Goal: Transaction & Acquisition: Obtain resource

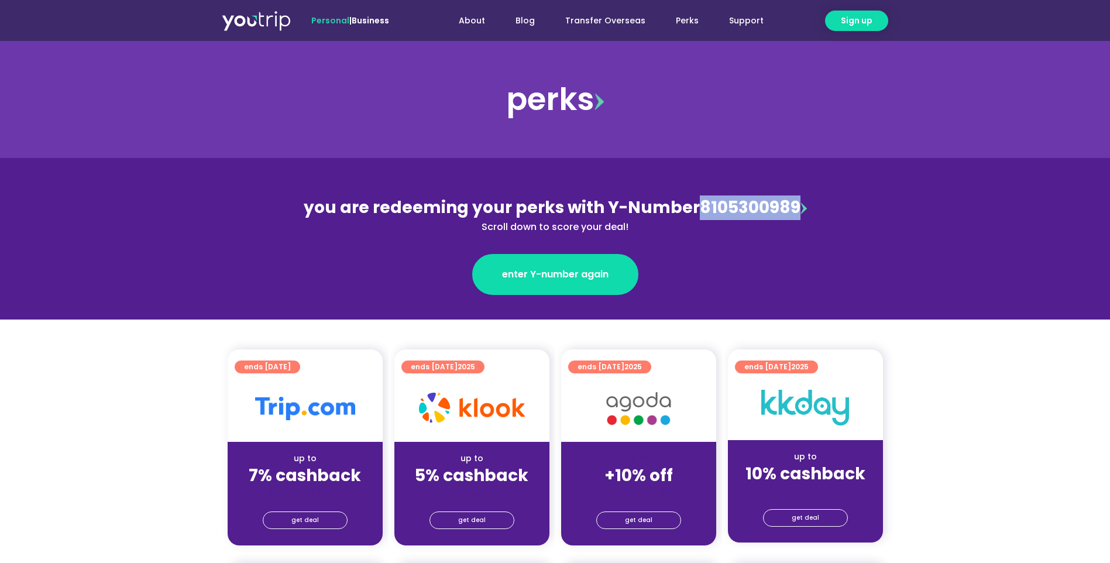
drag, startPoint x: 792, startPoint y: 206, endPoint x: 694, endPoint y: 207, distance: 97.8
click at [694, 207] on div "you are redeeming your perks with Y-Number 8105300989 Scroll down to score your…" at bounding box center [555, 215] width 508 height 39
drag, startPoint x: 694, startPoint y: 207, endPoint x: 711, endPoint y: 198, distance: 18.3
copy div "8105300989"
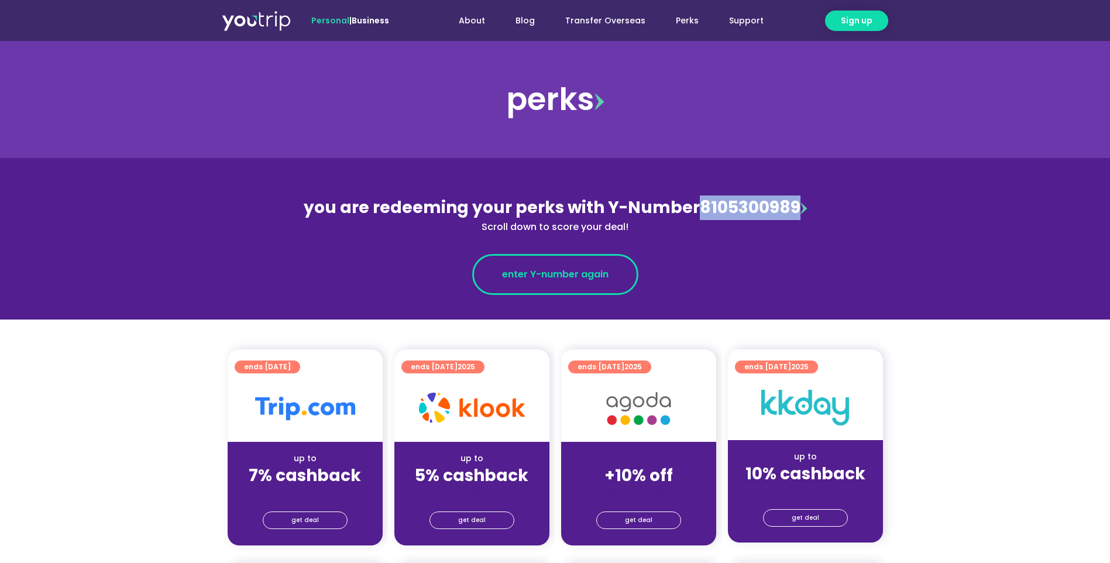
click at [568, 271] on span "enter Y-number again" at bounding box center [555, 275] width 107 height 14
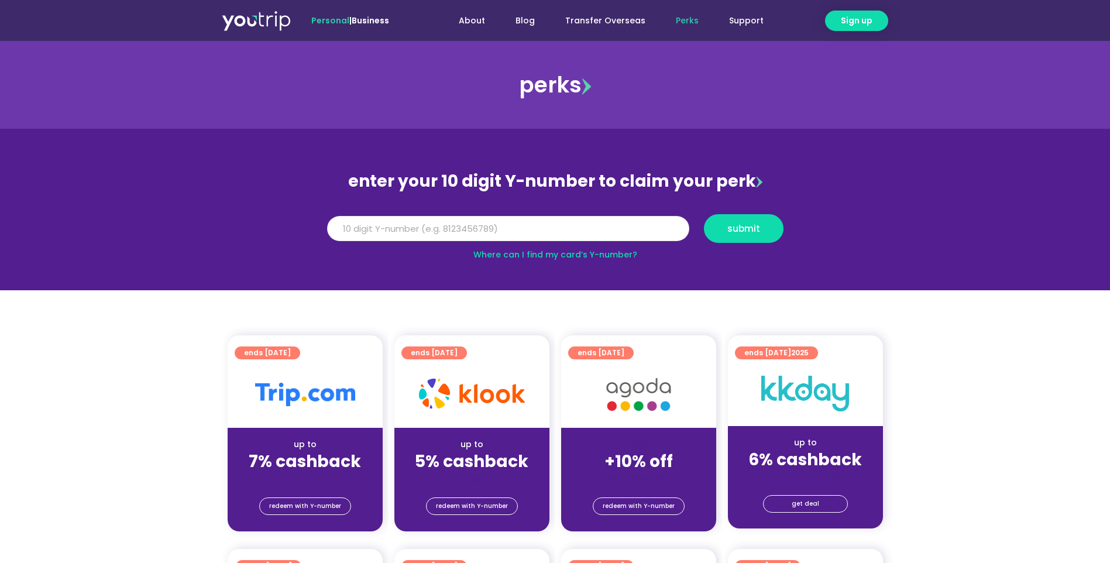
paste input "8105300989"
type input "8105300989"
click at [738, 227] on span "submit" at bounding box center [744, 228] width 33 height 9
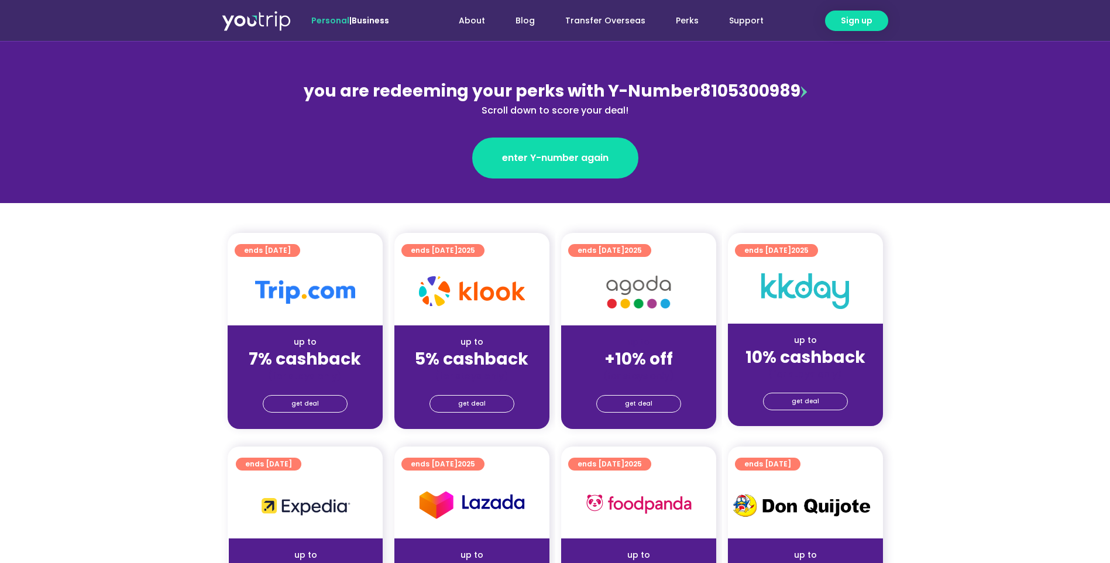
scroll to position [156, 0]
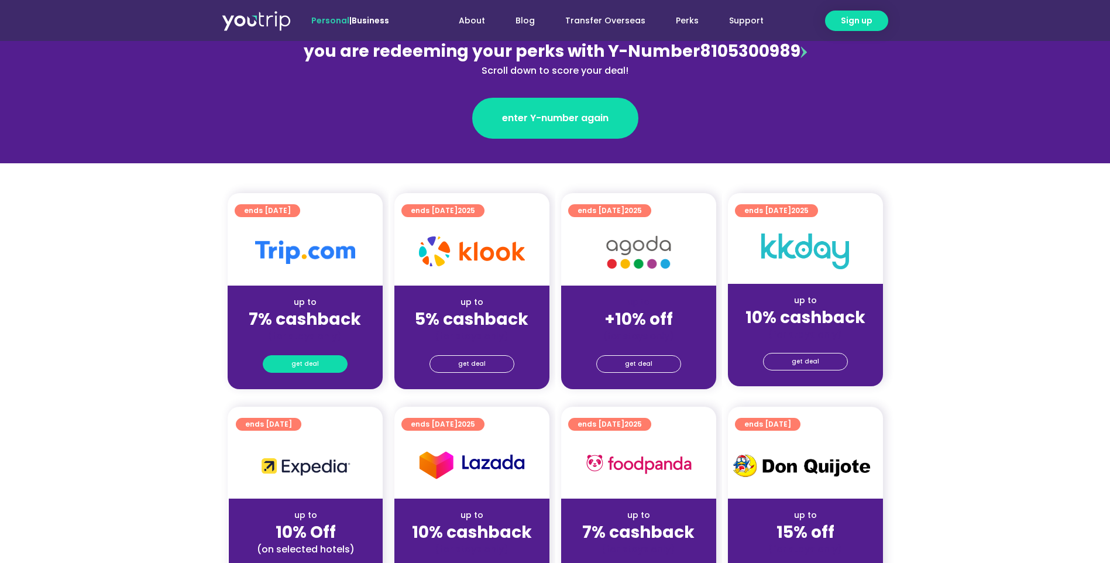
click at [287, 360] on link "get deal" at bounding box center [305, 364] width 85 height 18
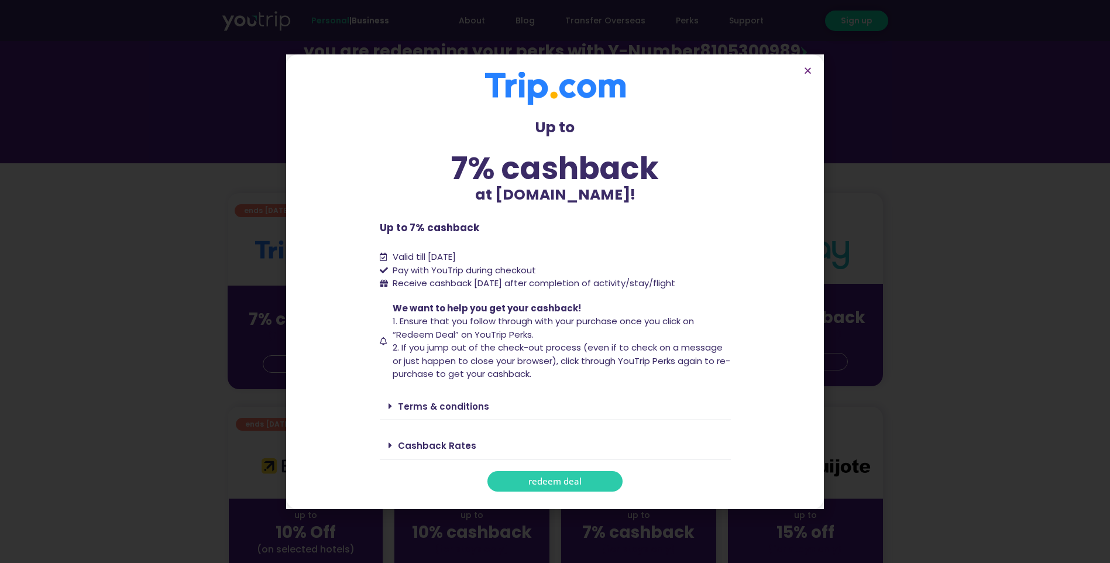
click at [561, 477] on span "redeem deal" at bounding box center [555, 481] width 53 height 9
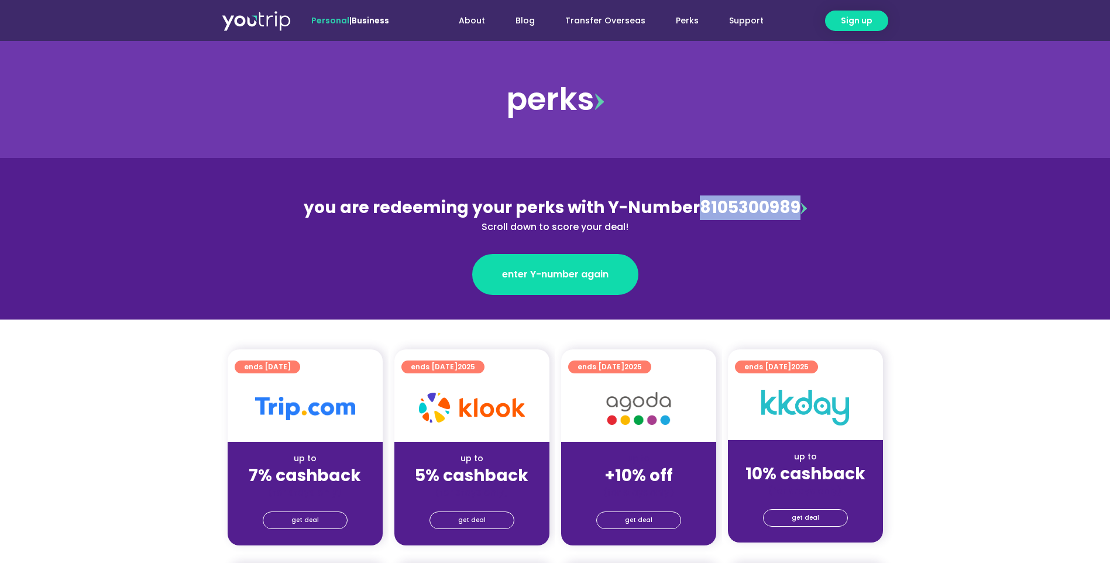
drag, startPoint x: 795, startPoint y: 209, endPoint x: 695, endPoint y: 207, distance: 100.1
click at [493, 207] on div "you are redeeming your perks with Y-Number 8105300989 Scroll down to score your…" at bounding box center [555, 215] width 508 height 39
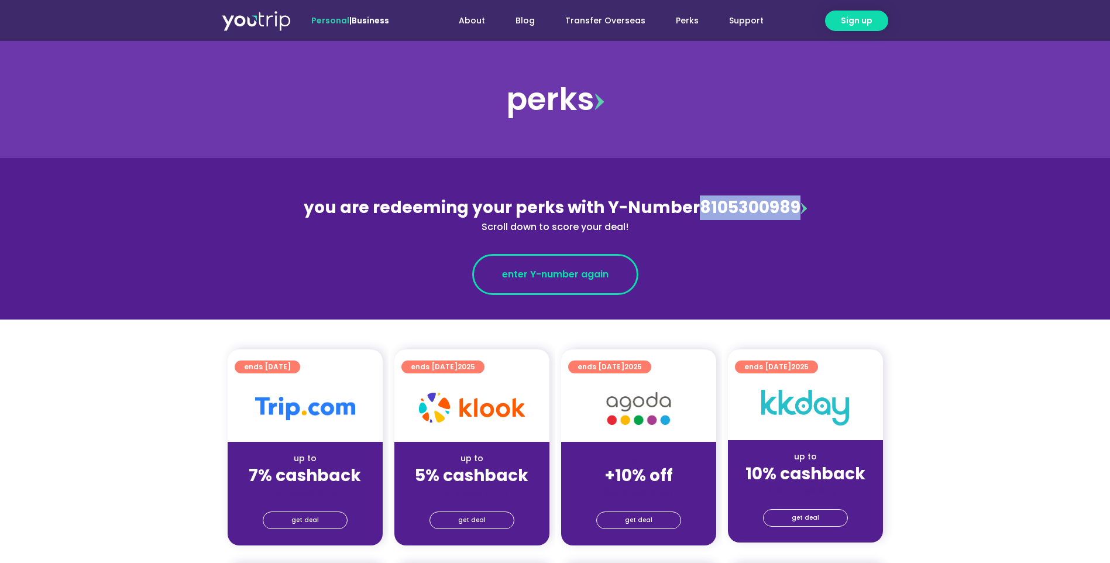
copy div "8105300989"
click at [493, 268] on span "enter Y-number again" at bounding box center [555, 275] width 107 height 14
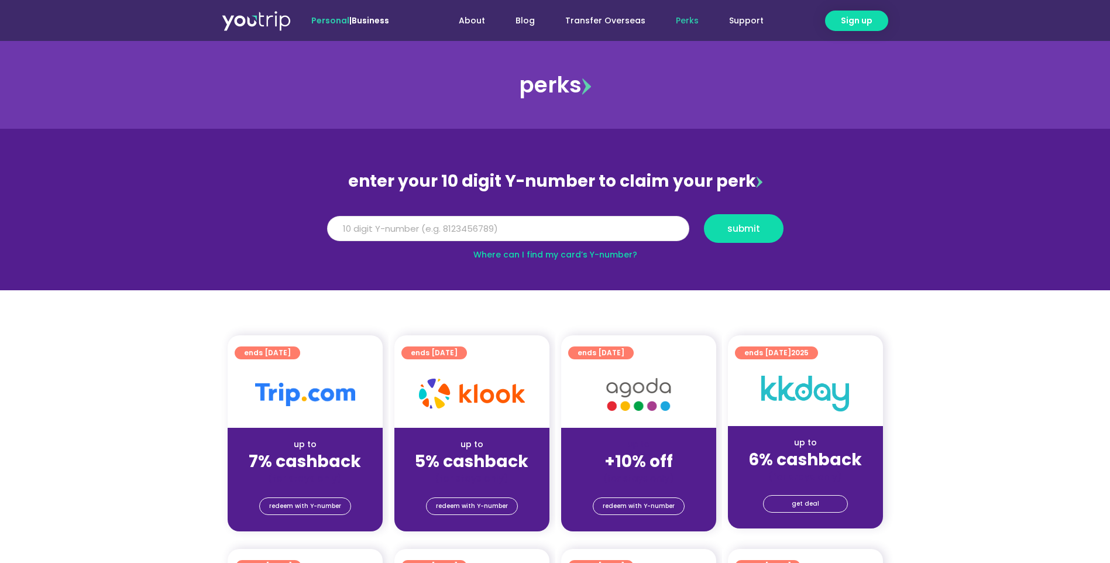
click at [539, 230] on input "Y Number" at bounding box center [508, 229] width 362 height 26
paste input "8105300989"
type input "8105300989"
click at [737, 230] on span "submit" at bounding box center [744, 228] width 33 height 9
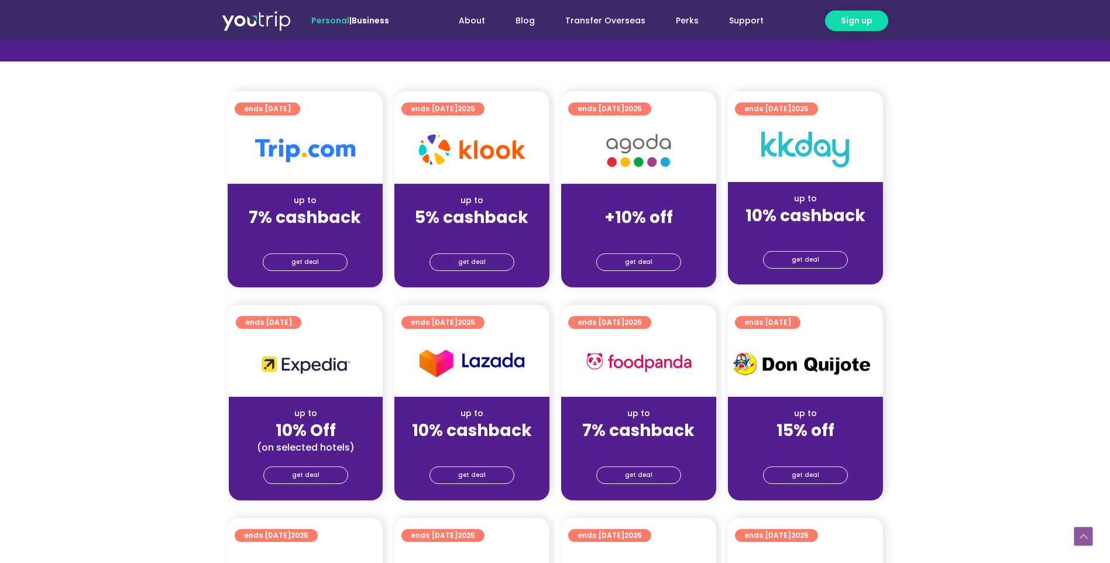
scroll to position [351, 0]
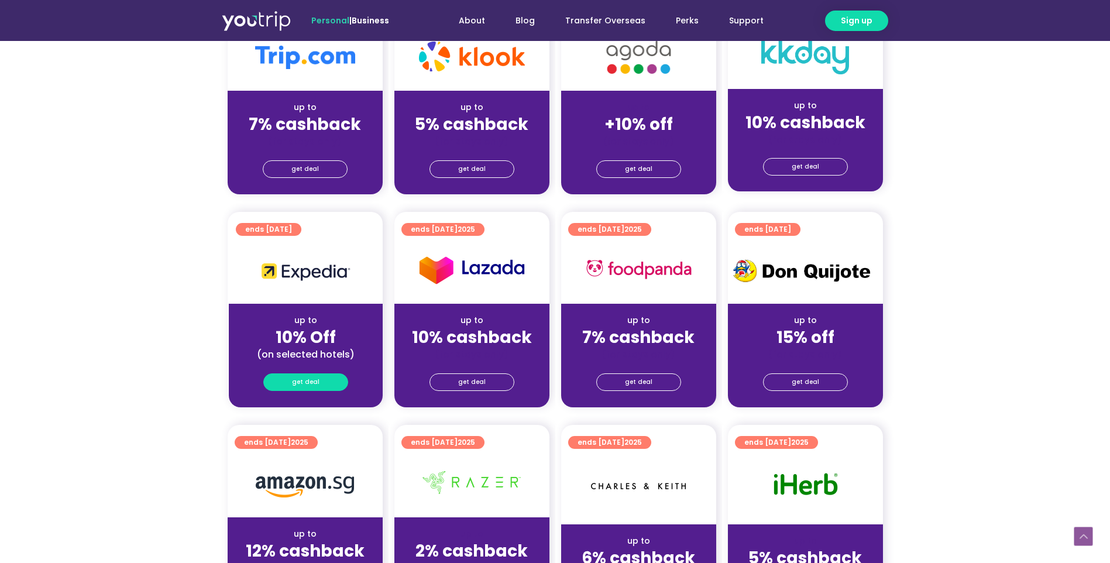
click at [316, 381] on span "get deal" at bounding box center [306, 382] width 28 height 16
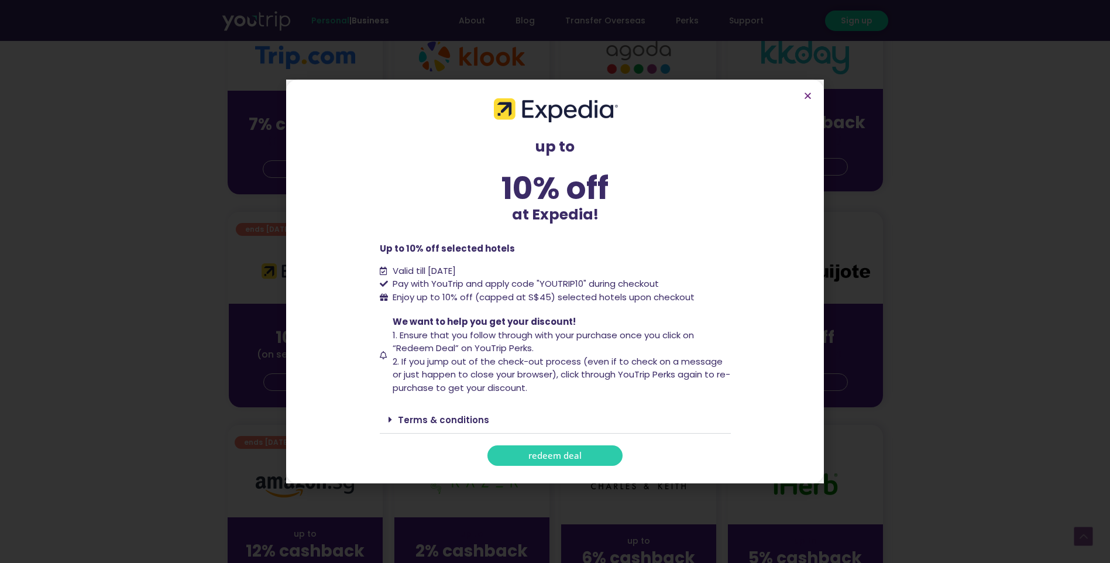
click at [537, 462] on link "redeem deal" at bounding box center [555, 455] width 135 height 20
click at [541, 458] on span "redeem deal" at bounding box center [555, 455] width 53 height 9
click at [543, 456] on span "redeem deal" at bounding box center [555, 455] width 53 height 9
click at [554, 455] on span "redeem deal" at bounding box center [555, 455] width 53 height 9
drag, startPoint x: 585, startPoint y: 286, endPoint x: 542, endPoint y: 284, distance: 42.8
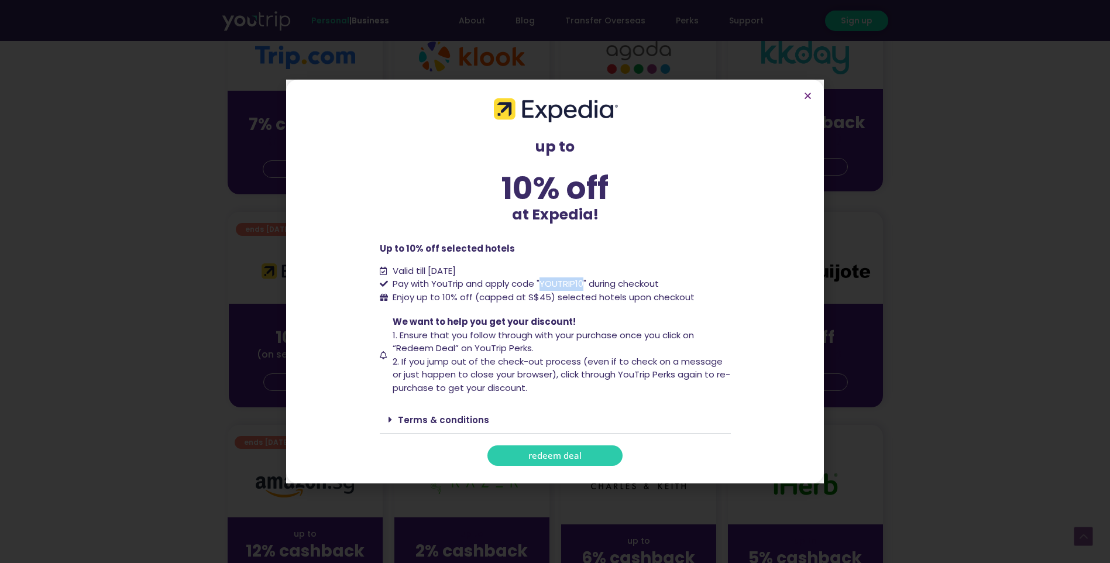
click at [542, 284] on span "Pay with YouTrip and apply code "YOUTRIP10" during checkout" at bounding box center [524, 283] width 269 height 13
